Goal: Obtain resource: Download file/media

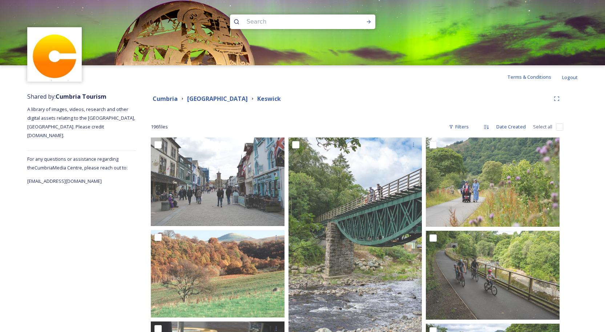
click at [272, 21] on input at bounding box center [293, 22] width 100 height 16
type input "castlerigg"
click at [368, 23] on icon at bounding box center [369, 22] width 6 height 6
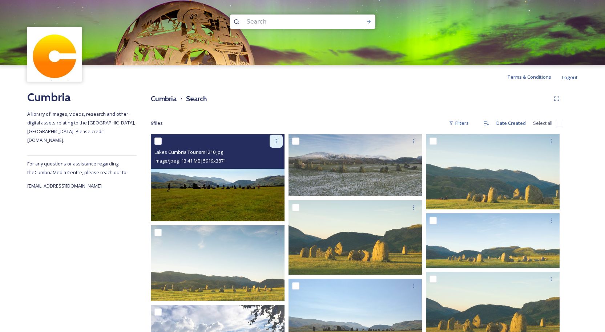
click at [276, 142] on icon at bounding box center [276, 141] width 6 height 6
click at [266, 174] on span "Download" at bounding box center [267, 171] width 22 height 7
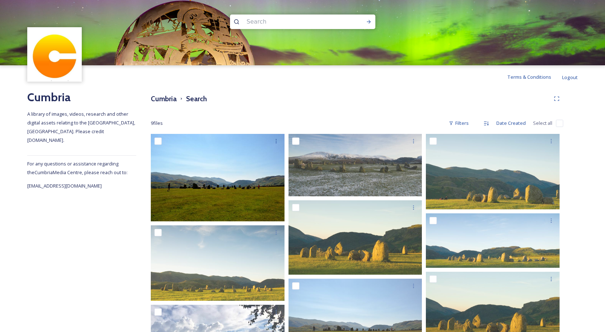
click at [269, 21] on input at bounding box center [293, 22] width 100 height 16
type input "[PERSON_NAME]"
click at [370, 21] on icon at bounding box center [369, 22] width 6 height 6
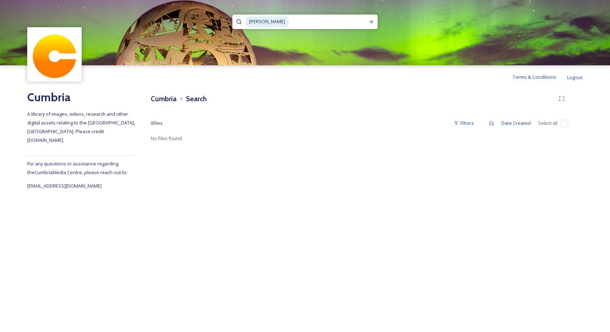
click at [239, 22] on icon at bounding box center [239, 22] width 6 height 6
click at [289, 22] on input at bounding box center [326, 22] width 75 height 16
type input "l"
type input "swinside"
click at [372, 20] on icon at bounding box center [371, 22] width 6 height 6
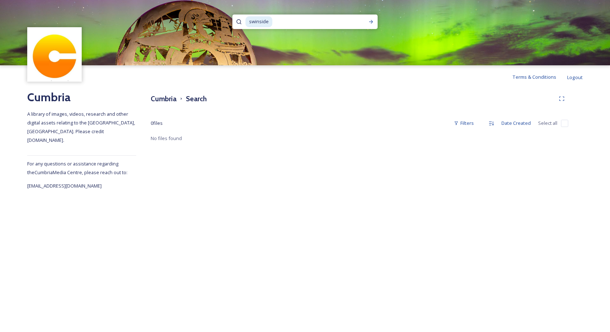
click at [285, 22] on input at bounding box center [316, 22] width 86 height 16
type input "s"
type input "stone circles"
click at [370, 19] on icon at bounding box center [371, 22] width 6 height 6
